Goal: Information Seeking & Learning: Compare options

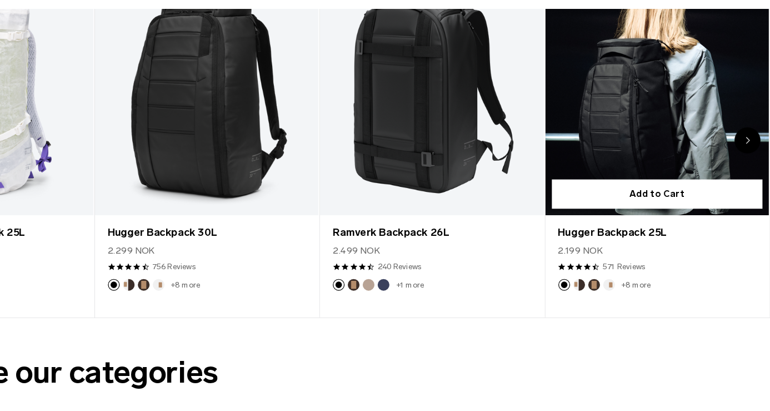
scroll to position [471, 0]
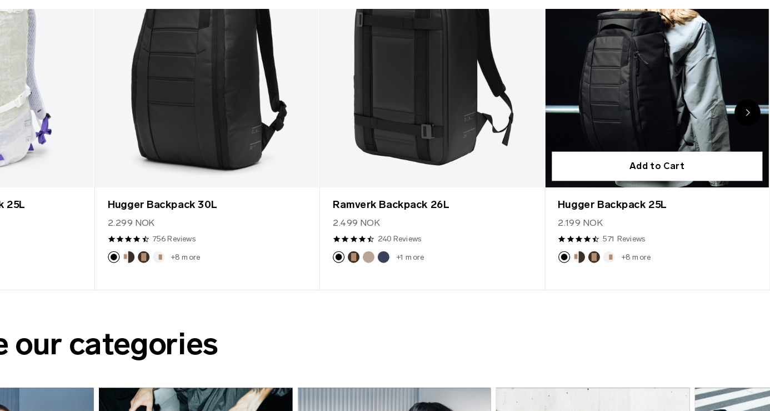
click at [627, 274] on button "Oatmilk" at bounding box center [632, 279] width 10 height 10
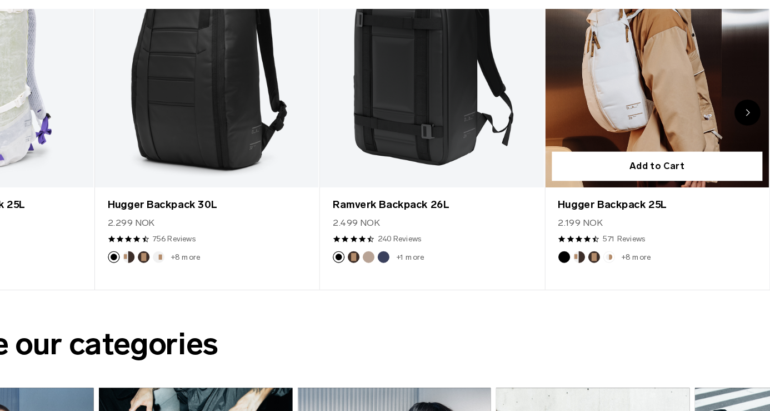
click at [643, 275] on link "+8 more" at bounding box center [655, 279] width 25 height 8
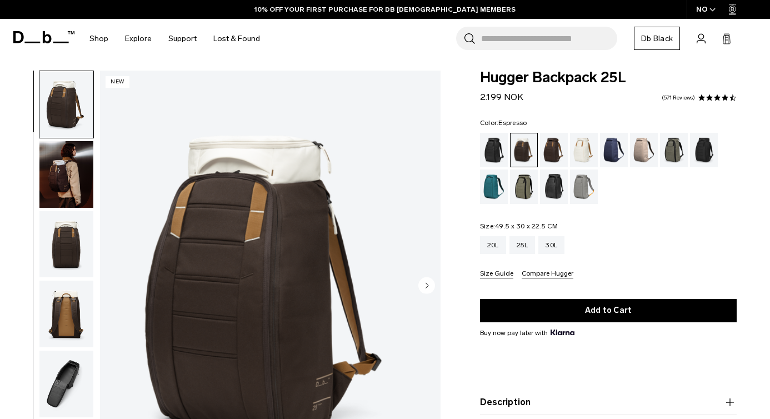
click at [555, 145] on div "Espresso" at bounding box center [554, 150] width 28 height 34
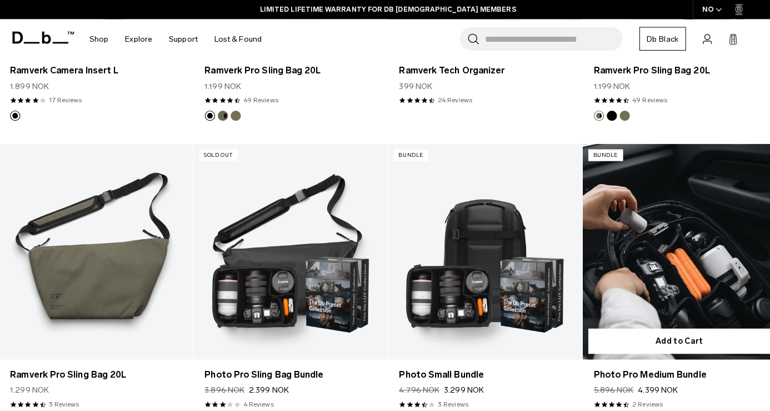
scroll to position [692, 0]
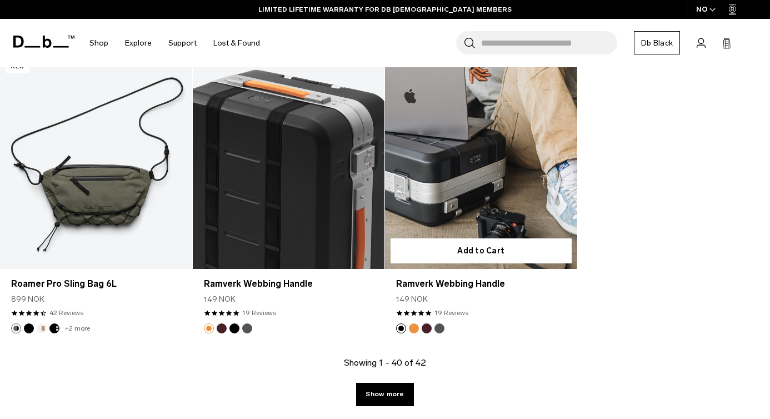
scroll to position [3330, 0]
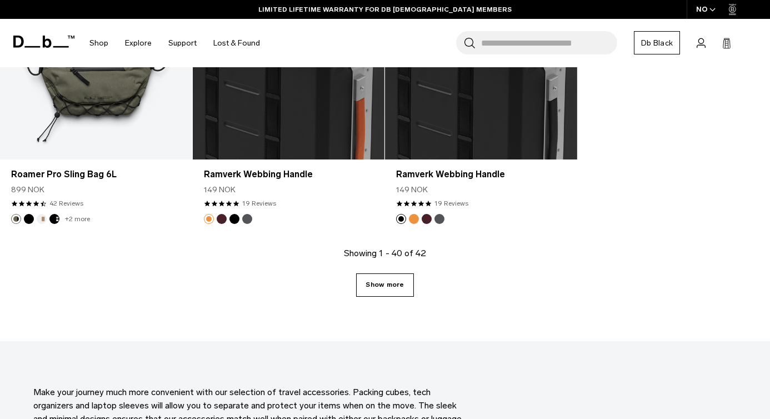
click at [398, 287] on link "Show more" at bounding box center [384, 284] width 57 height 23
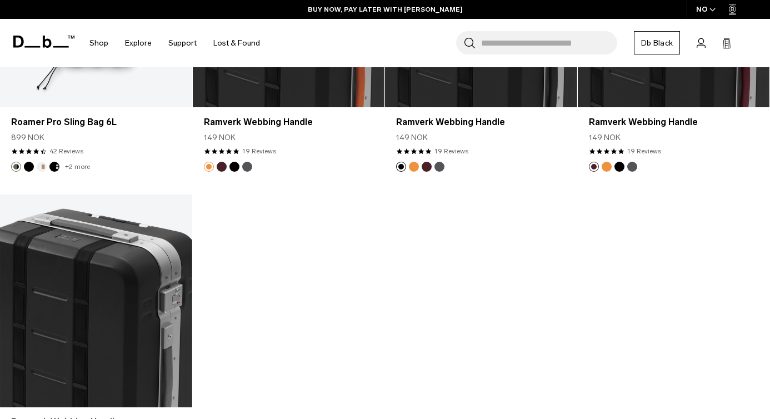
scroll to position [3359, 0]
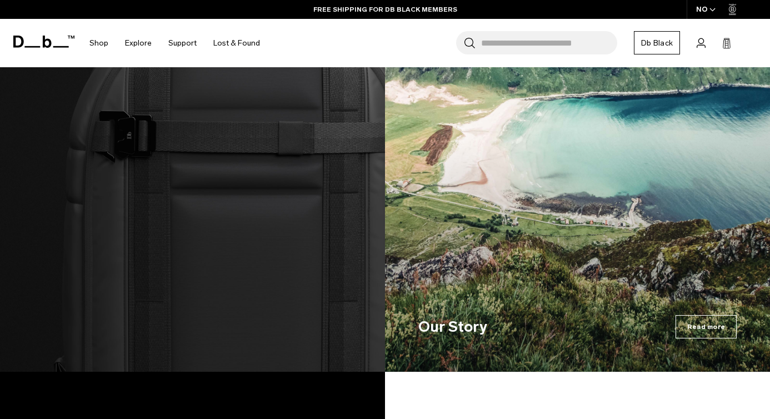
scroll to position [1980, 0]
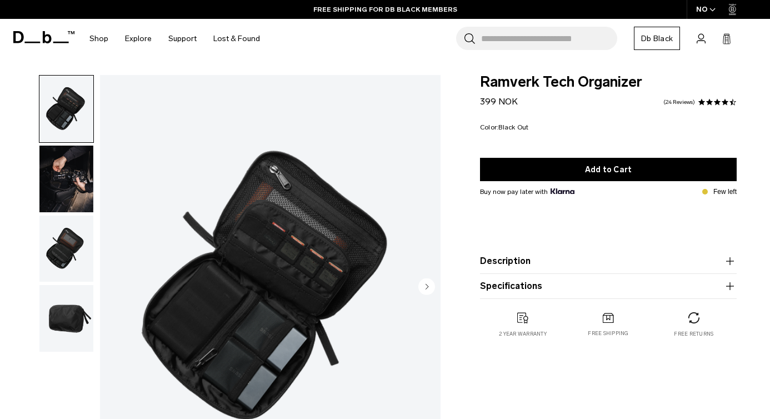
click at [71, 170] on img "button" at bounding box center [66, 179] width 54 height 67
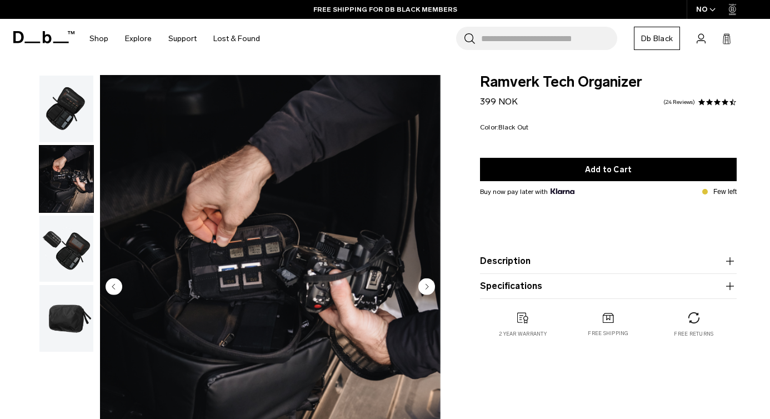
click at [66, 249] on img "button" at bounding box center [66, 249] width 54 height 67
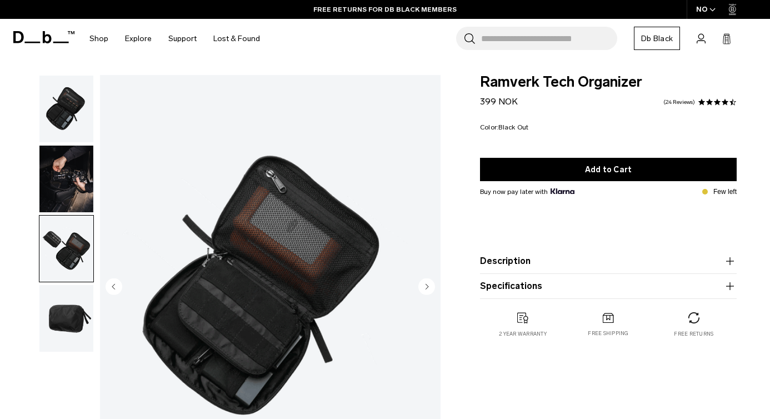
click at [73, 330] on img "button" at bounding box center [66, 318] width 54 height 67
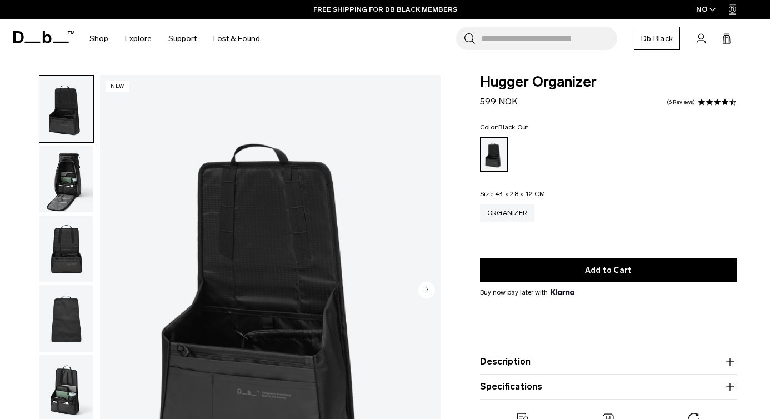
click at [68, 106] on img "button" at bounding box center [66, 109] width 54 height 67
click at [64, 175] on img "button" at bounding box center [66, 179] width 54 height 67
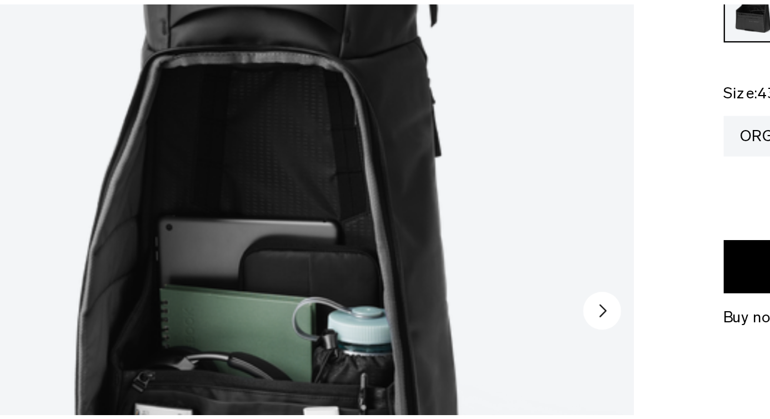
scroll to position [7, 0]
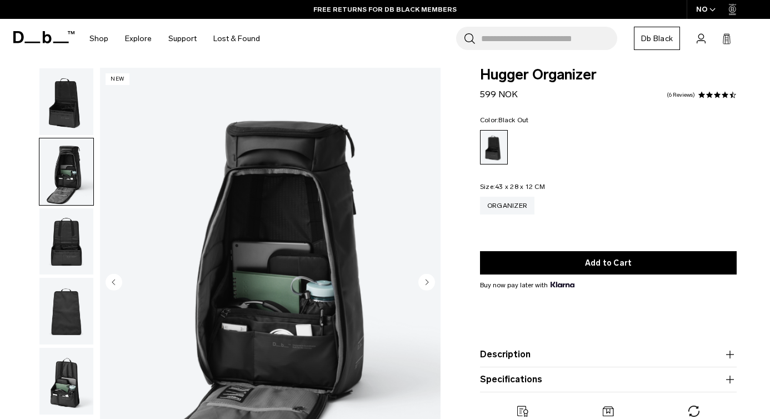
click at [65, 250] on img "button" at bounding box center [66, 241] width 54 height 67
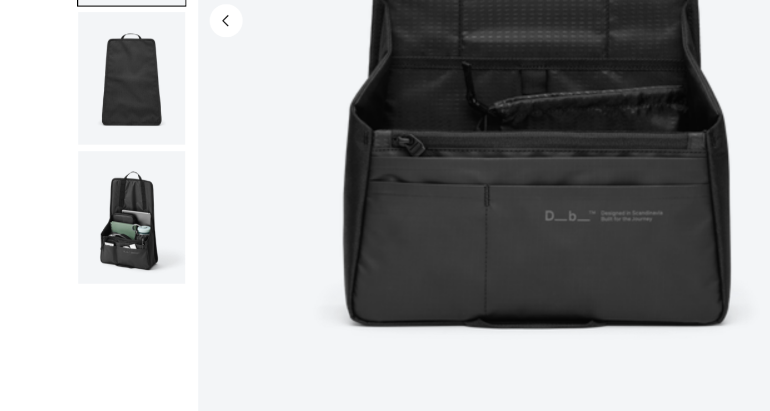
scroll to position [75, 0]
click at [77, 280] on img "button" at bounding box center [66, 313] width 54 height 67
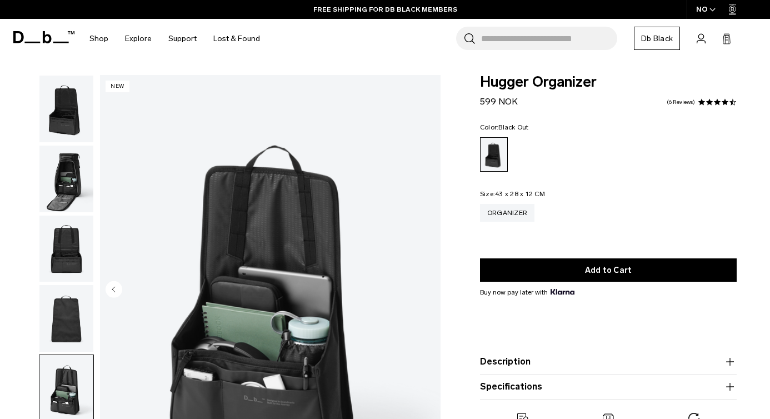
scroll to position [4, 0]
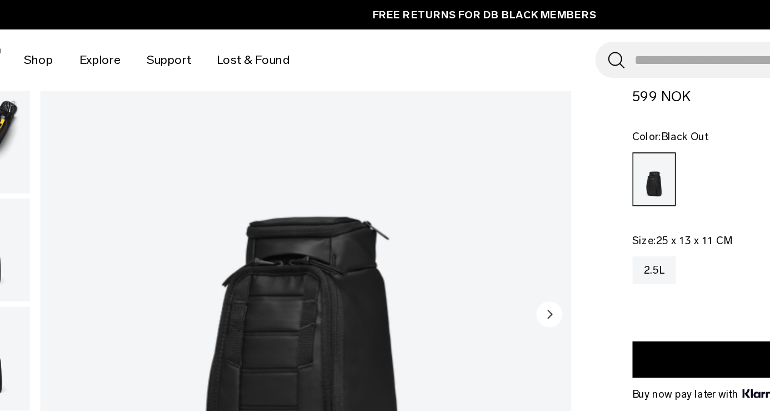
scroll to position [1, 0]
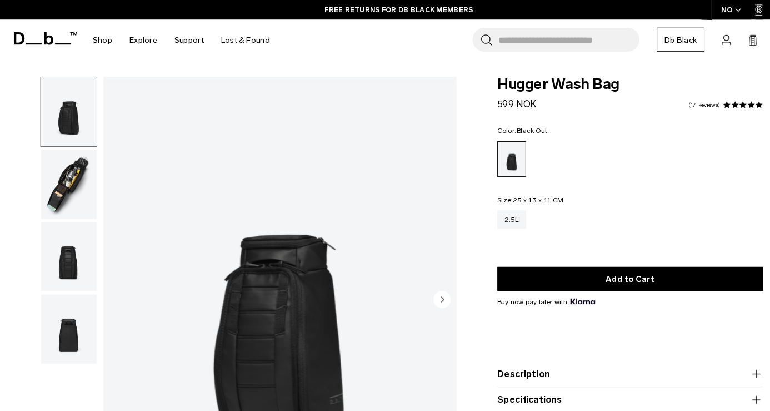
click at [72, 171] on img "button" at bounding box center [66, 177] width 54 height 67
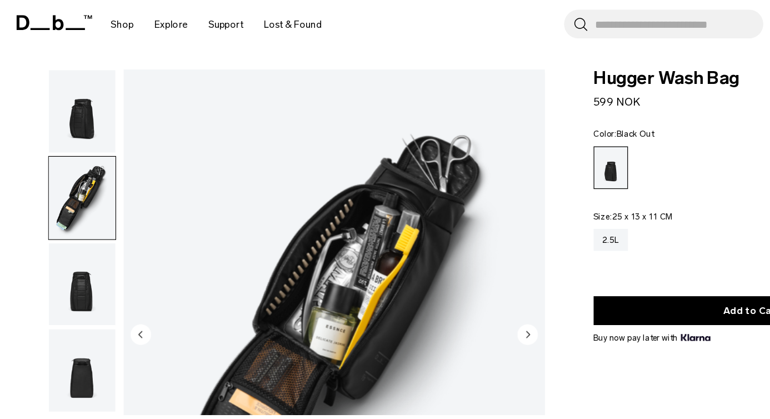
scroll to position [0, 0]
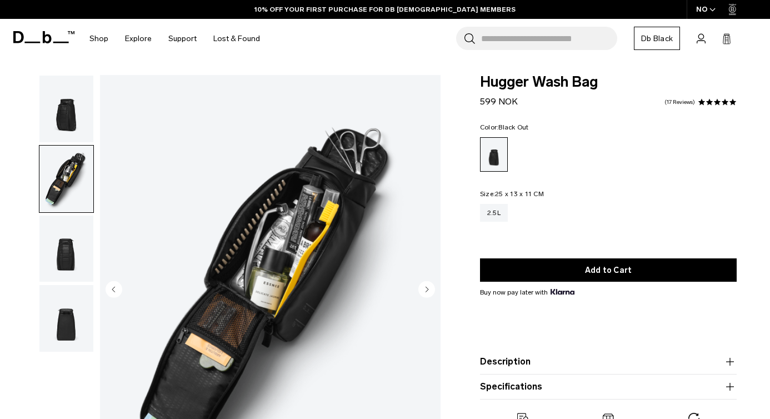
click at [68, 324] on img "button" at bounding box center [66, 318] width 54 height 67
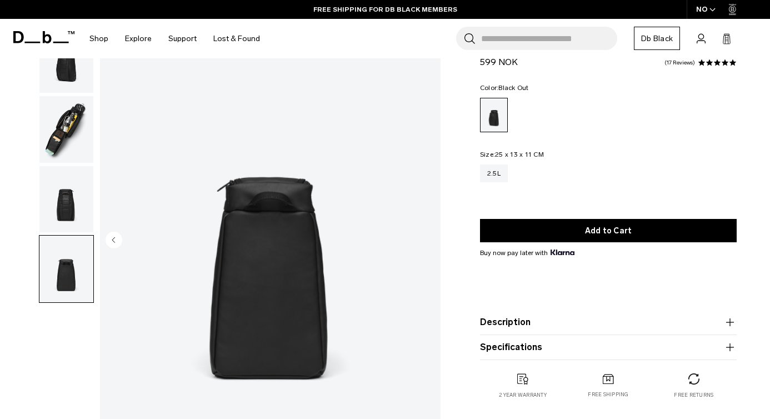
scroll to position [71, 0]
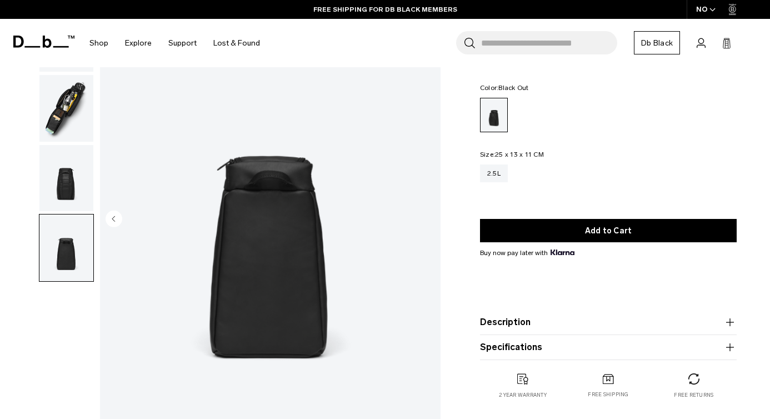
click at [64, 179] on img "button" at bounding box center [66, 178] width 54 height 67
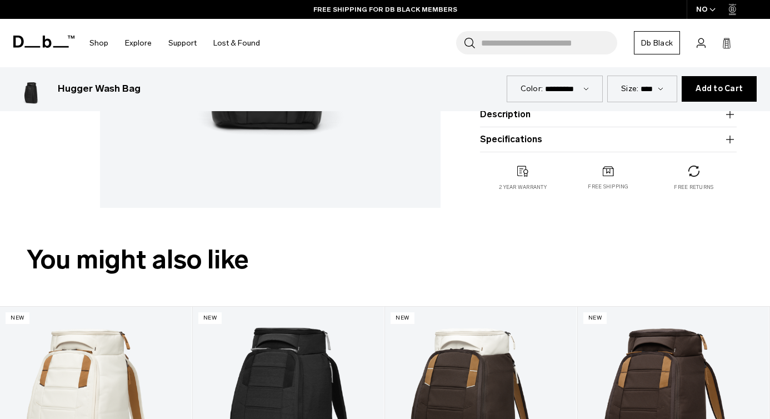
scroll to position [192, 0]
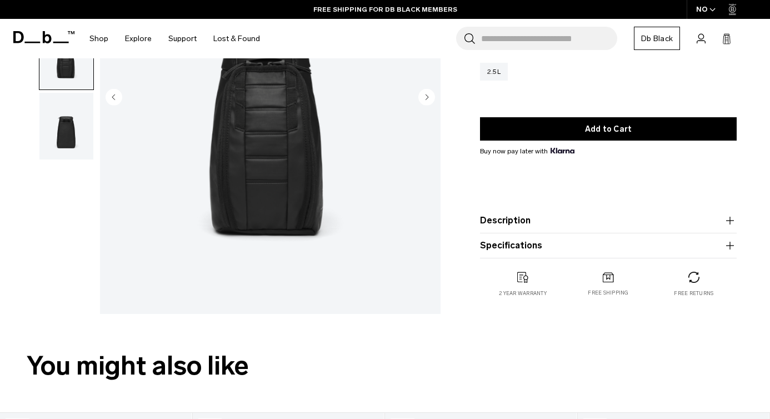
click at [523, 254] on product-accordion "Specifications Volume 2.5 Litres Dimensions 25 x 13 x 11 CM (H x W x D) Weight …" at bounding box center [608, 245] width 257 height 25
click at [522, 248] on button "Specifications" at bounding box center [608, 245] width 257 height 13
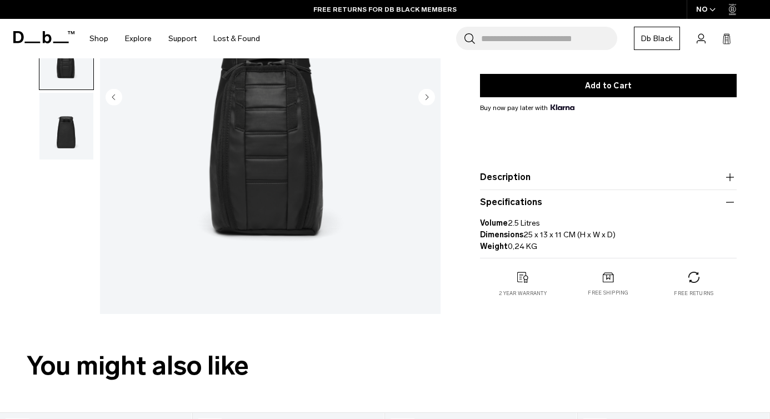
click at [513, 182] on button "Description" at bounding box center [608, 177] width 257 height 13
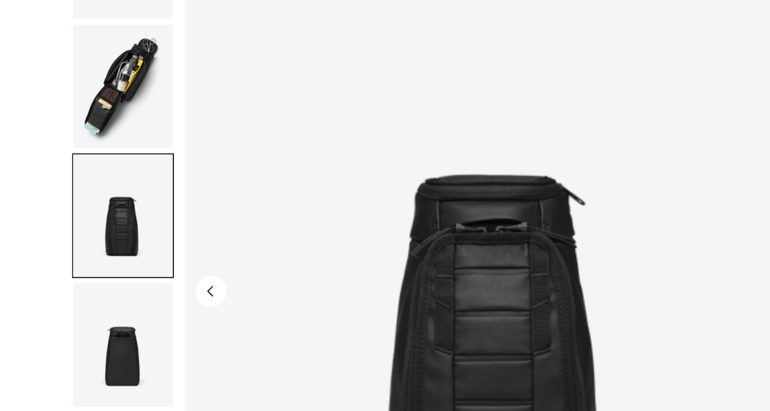
scroll to position [103, 0]
click at [77, 124] on img "button" at bounding box center [66, 157] width 54 height 67
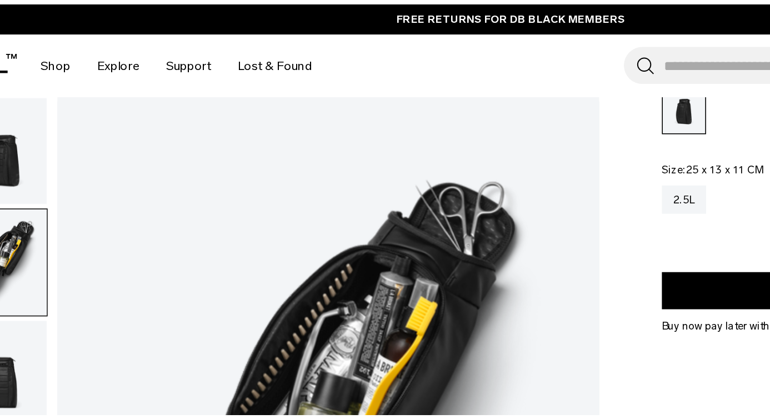
scroll to position [0, 0]
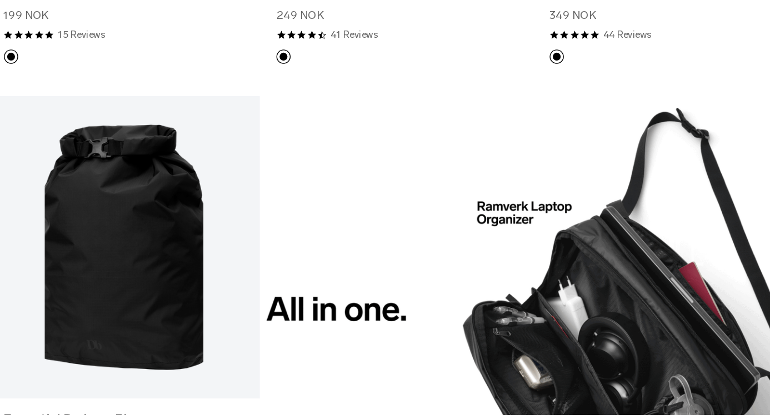
scroll to position [747, 0]
